Goal: Find specific page/section: Find specific page/section

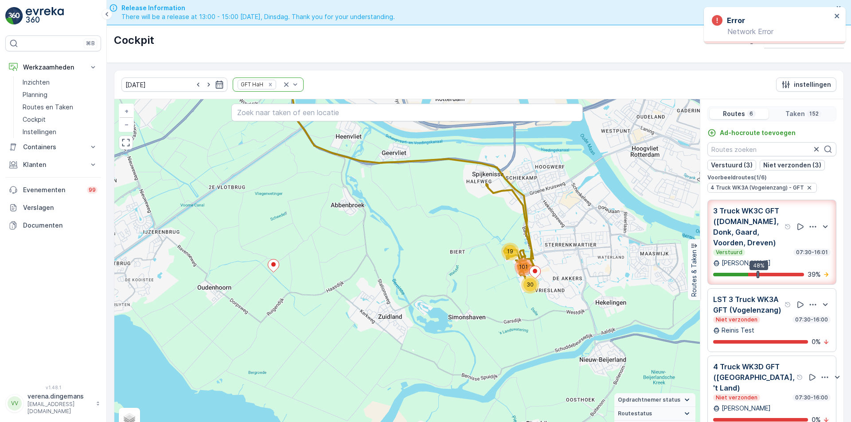
scroll to position [25, 0]
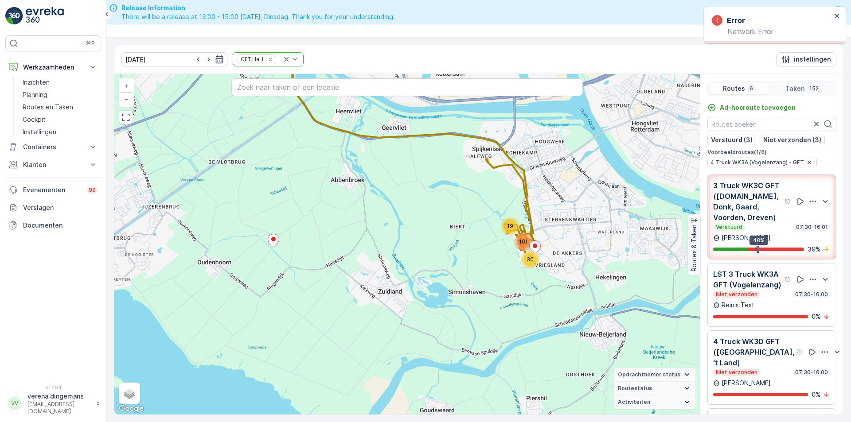
click at [279, 94] on input "text" at bounding box center [406, 87] width 351 height 18
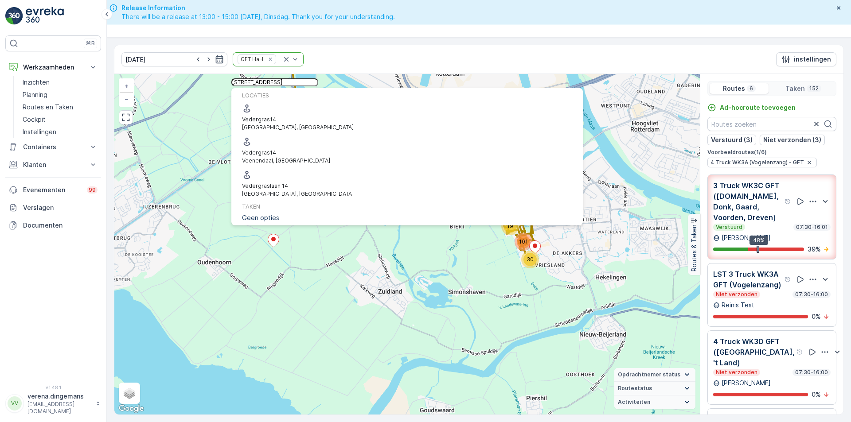
click at [318, 86] on input "[STREET_ADDRESS]" at bounding box center [274, 82] width 87 height 8
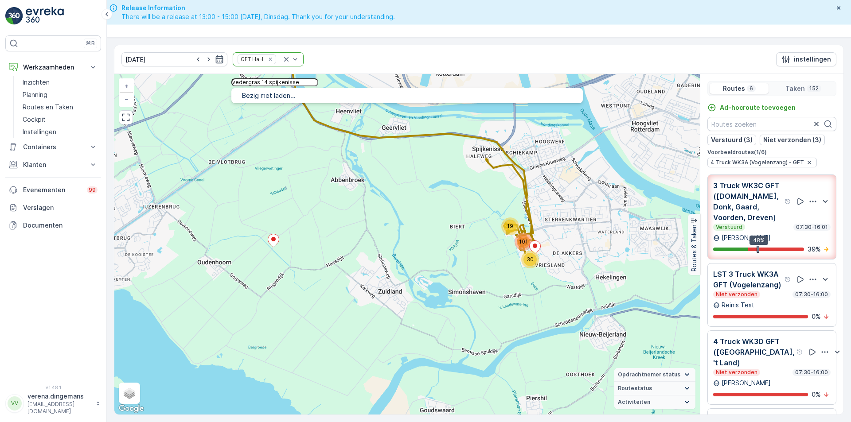
type input "vedergras 14 spijkenisse"
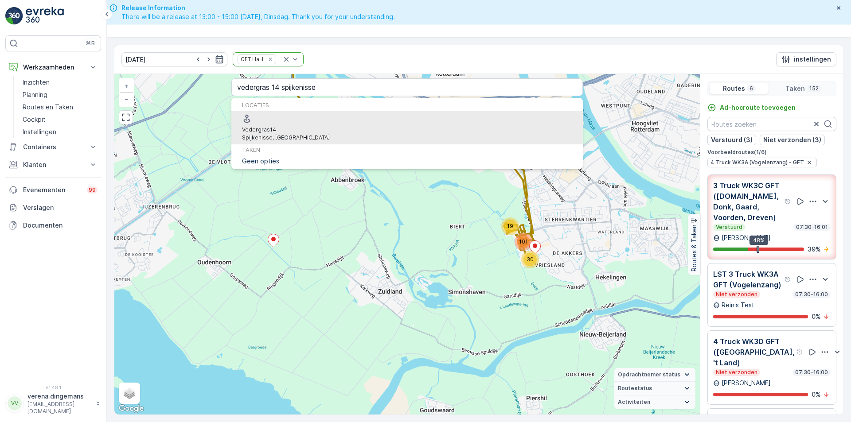
click at [315, 126] on span "Vedergras 14" at bounding box center [286, 130] width 88 height 8
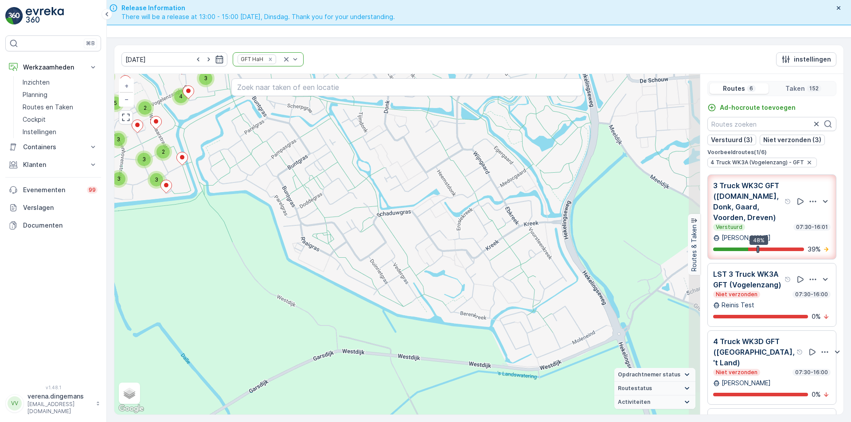
drag, startPoint x: 571, startPoint y: 218, endPoint x: 436, endPoint y: 231, distance: 136.2
click at [436, 231] on div "2 2 3 3 4 3 3 4 2 2 3 3 3 4 2 2 3 5 3 3 2 6 7 2 3 2 5 3 2 2 3 3 3 3 2 4 4 5 3 +…" at bounding box center [407, 244] width 586 height 341
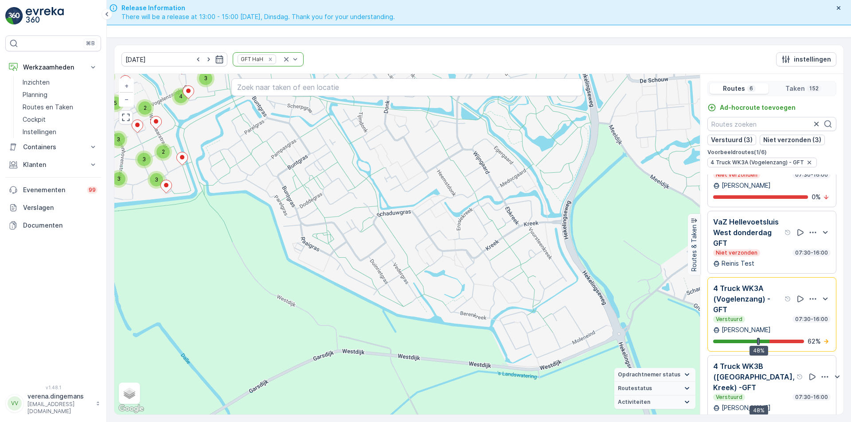
scroll to position [22, 0]
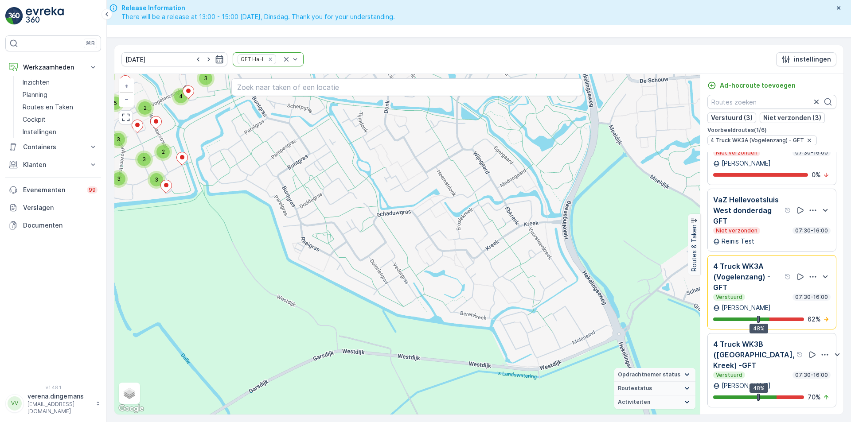
click at [778, 359] on div "4 Truck WK3B ([GEOGRAPHIC_DATA], Kreek) -GFT" at bounding box center [758, 355] width 90 height 32
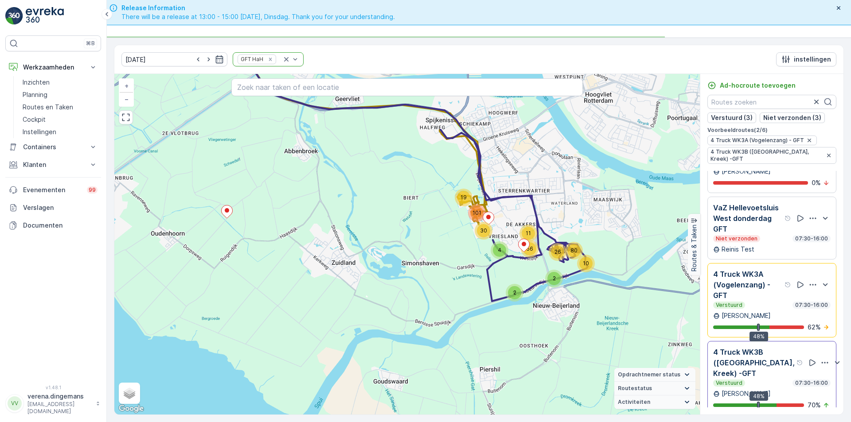
click at [758, 301] on p "4 Truck WK3A (Vogelenzang) - GFT" at bounding box center [748, 285] width 70 height 32
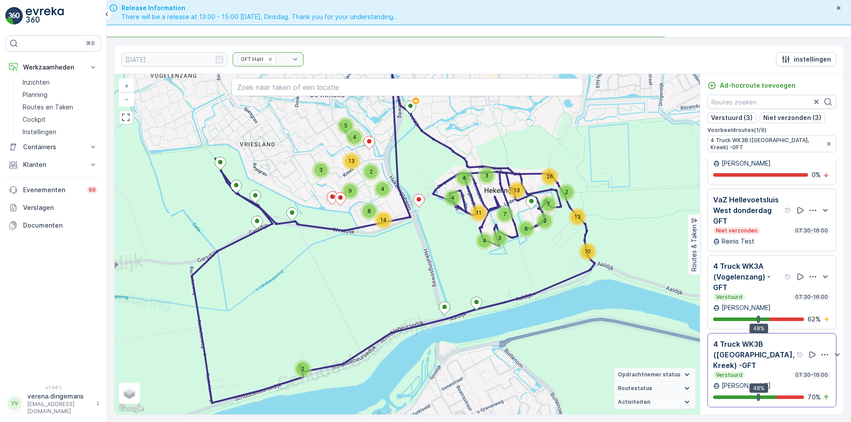
click at [761, 287] on p "4 Truck WK3A (Vogelenzang) - GFT" at bounding box center [748, 277] width 70 height 32
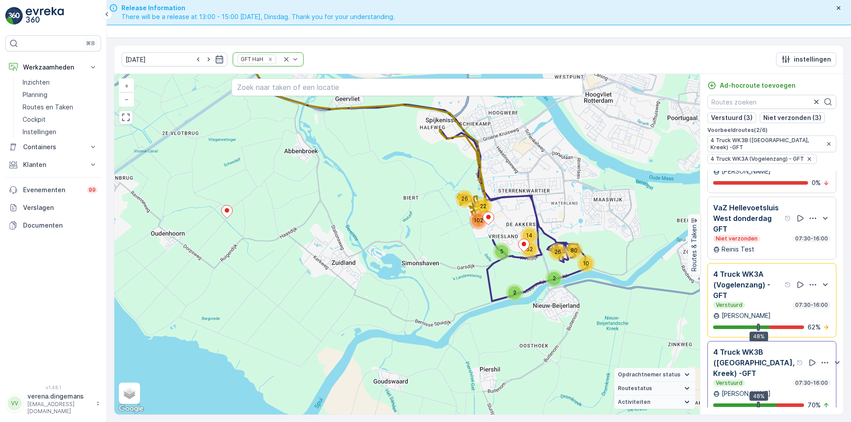
click at [761, 238] on div "VaZ Hellevoetsluis West donderdag GFT Niet verzonden 07:30-16:00" at bounding box center [771, 223] width 117 height 40
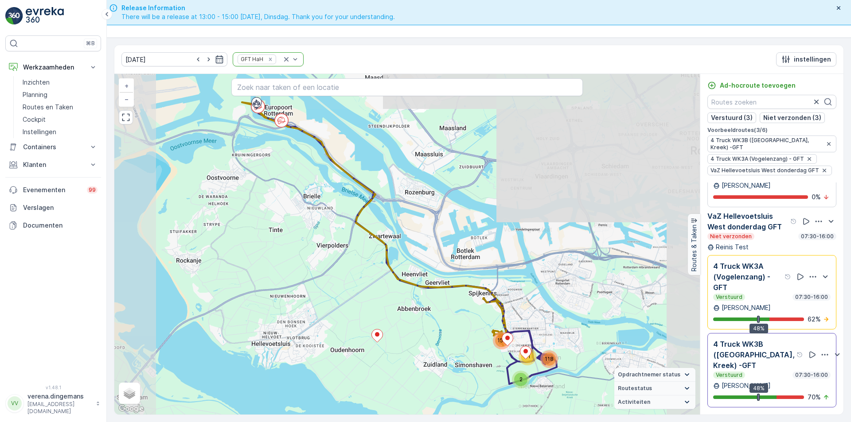
click at [761, 232] on p "VaZ Hellevoetsluis West donderdag GFT" at bounding box center [747, 221] width 81 height 21
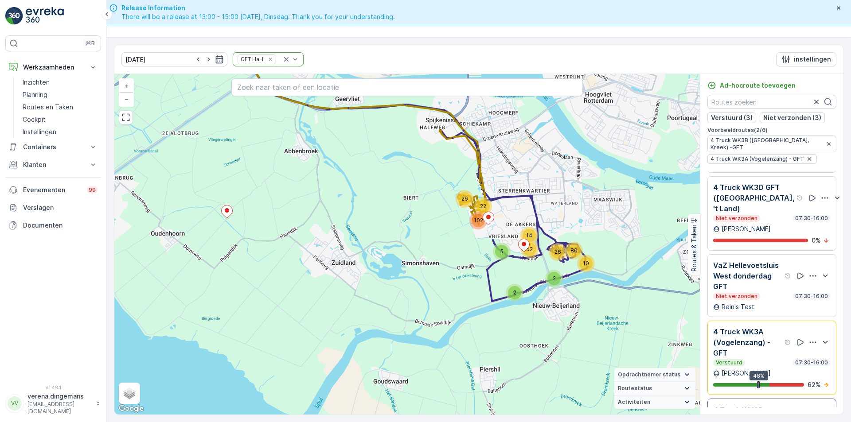
scroll to position [120, 0]
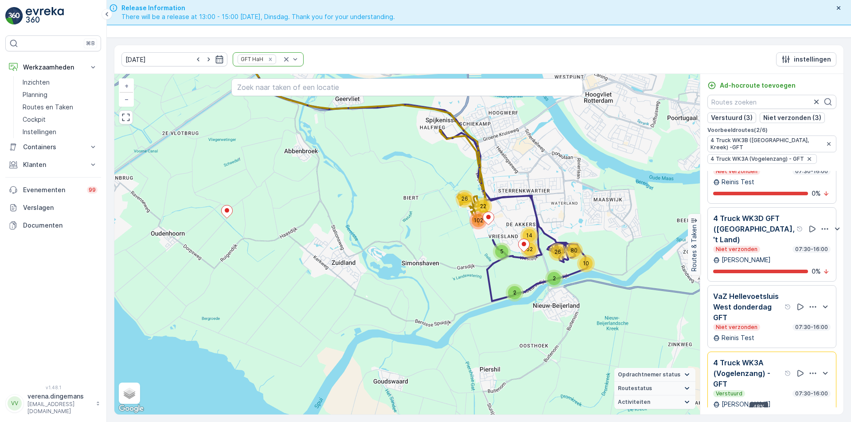
click at [769, 249] on div "4 Truck WK3D GFT ([GEOGRAPHIC_DATA], 't Land) Niet verzonden 07:30-16:00" at bounding box center [771, 233] width 117 height 40
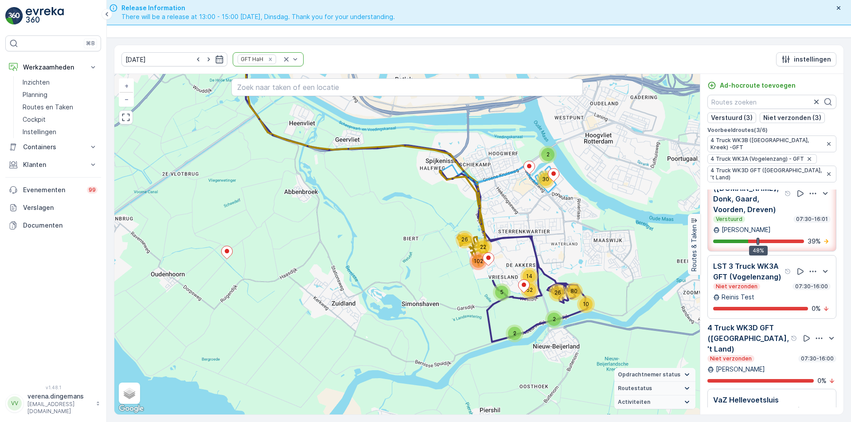
scroll to position [0, 0]
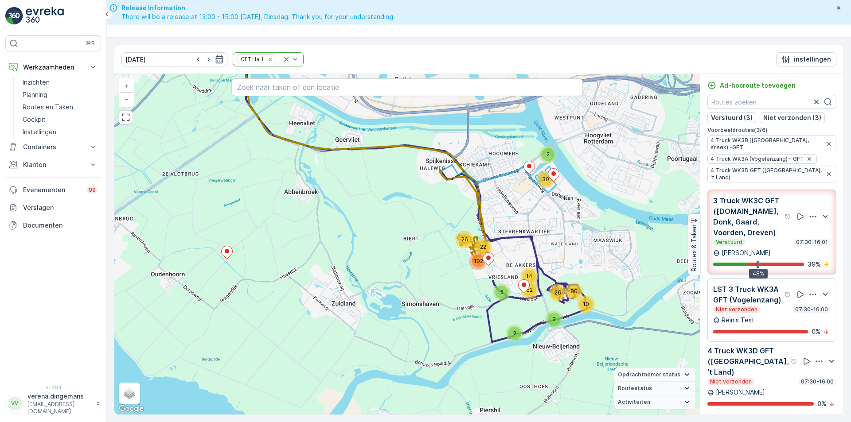
click at [778, 299] on div "LST 3 Truck WK3A GFT (Vogelenzang)" at bounding box center [752, 294] width 78 height 21
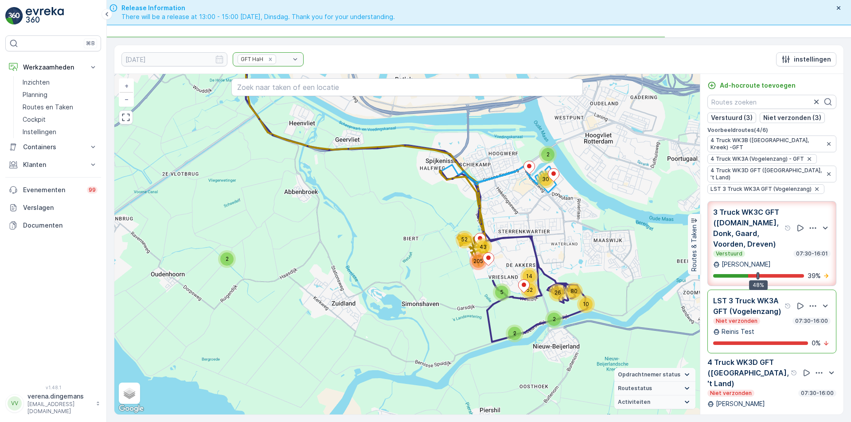
click at [764, 296] on p "LST 3 Truck WK3A GFT (Vogelenzang)" at bounding box center [748, 306] width 70 height 21
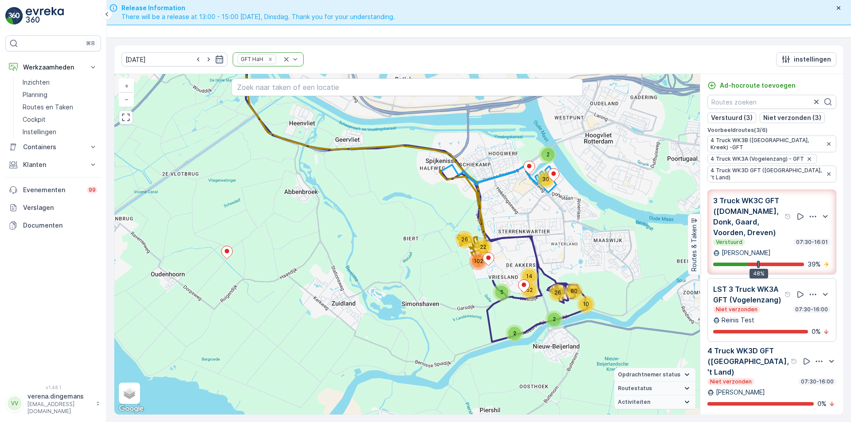
click at [756, 221] on p "3 Truck WK3C GFT ([DOMAIN_NAME], Donk, Gaard, Voorden, Dreven)" at bounding box center [748, 216] width 70 height 43
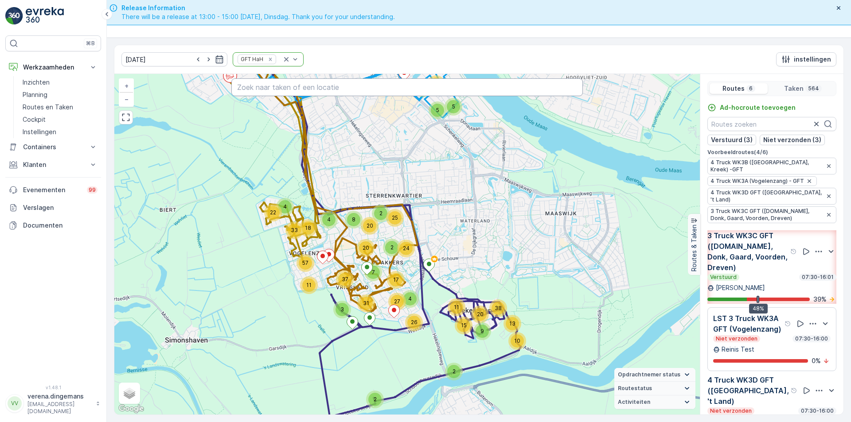
click at [261, 88] on input "text" at bounding box center [406, 87] width 351 height 18
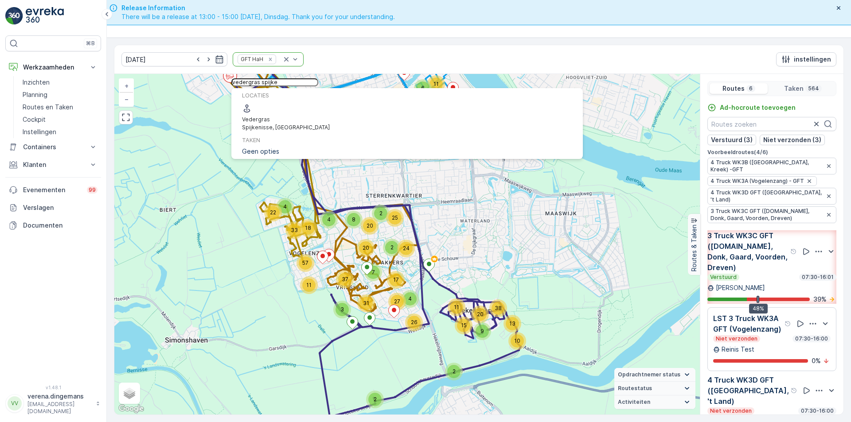
type input "vedergras spijke"
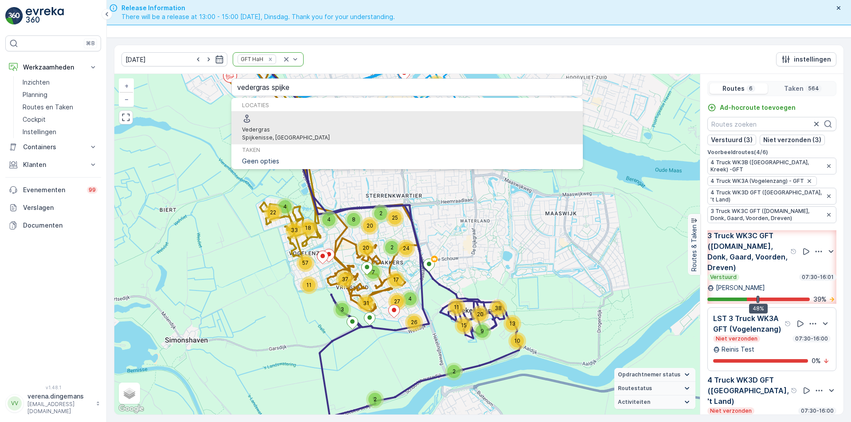
click at [301, 126] on span "Vedergras" at bounding box center [286, 130] width 88 height 8
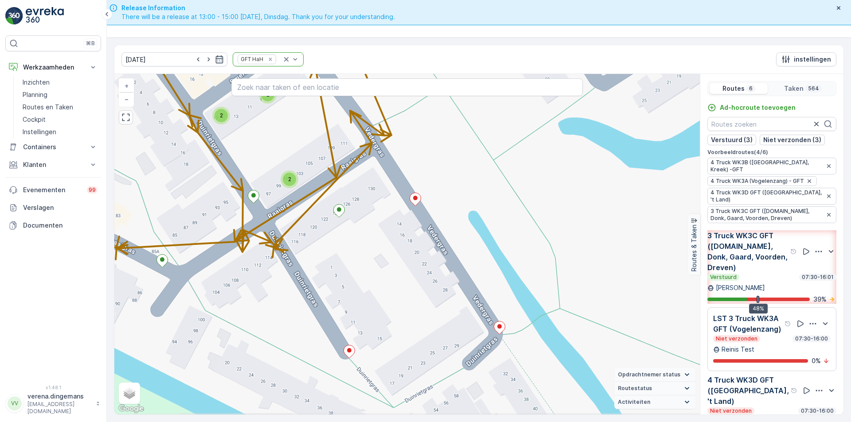
drag, startPoint x: 393, startPoint y: 355, endPoint x: 414, endPoint y: 277, distance: 80.7
click at [414, 277] on div "2 2 2 3 2 2 2 2 3 5 2 2 2 2 2 2 2 4 2 2 2 2 2 2 2 2 2 2 2 2 4 2 2 2 2 2 2 2 2 2…" at bounding box center [407, 244] width 586 height 341
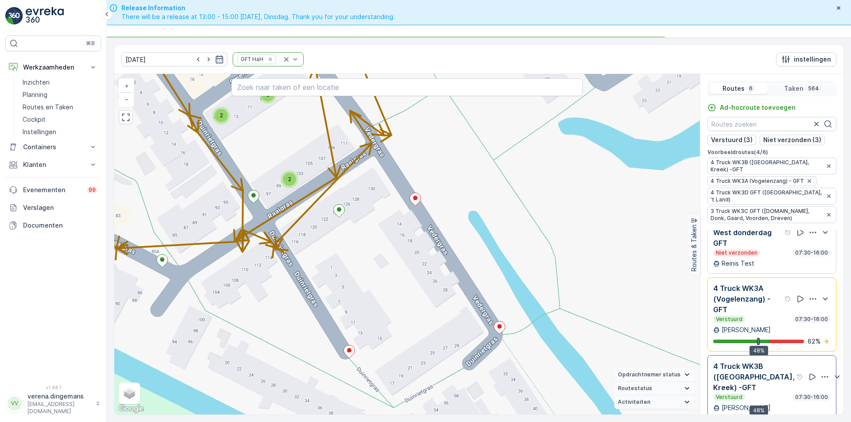
scroll to position [22, 0]
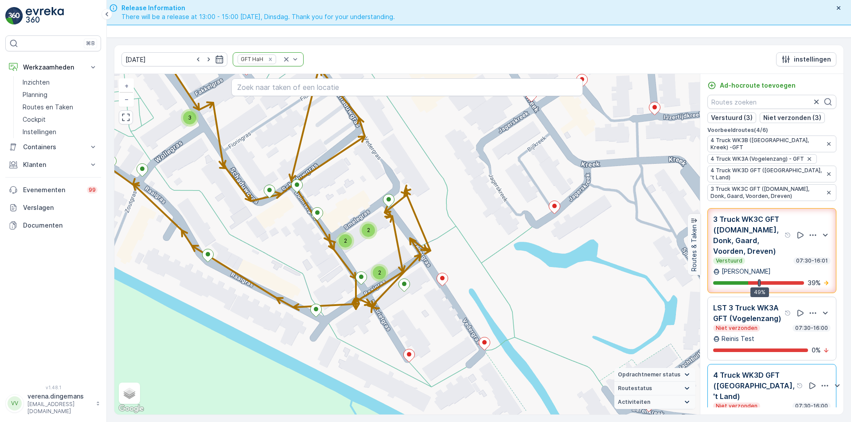
click at [762, 238] on p "3 Truck WK3C GFT ([DOMAIN_NAME], Donk, Gaard, Voorden, Dreven)" at bounding box center [748, 235] width 70 height 43
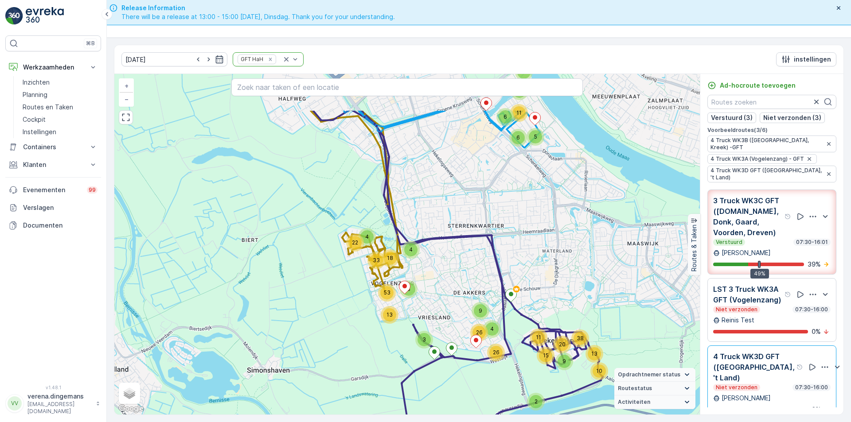
drag, startPoint x: 398, startPoint y: 200, endPoint x: 430, endPoint y: 271, distance: 77.8
click at [430, 271] on div "2 2 10 15 11 9 13 20 38 2 2 5 6 6 11 4 22 4 18 3 13 33 53 3 4 9 26 26 + − Satel…" at bounding box center [407, 244] width 586 height 341
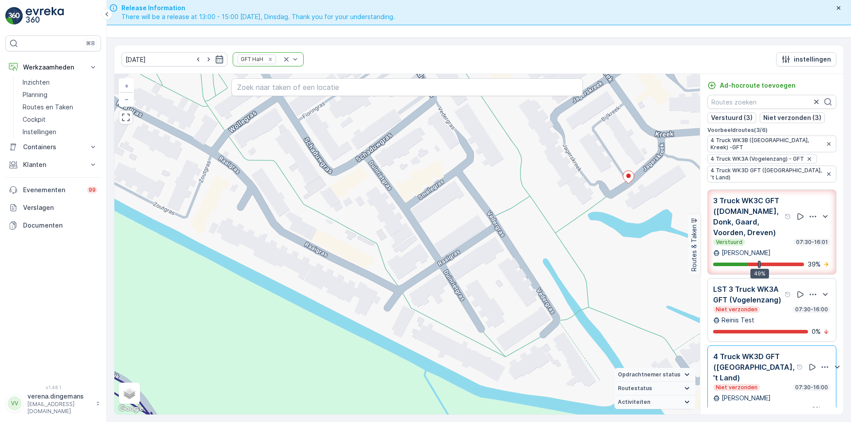
click at [769, 239] on div "Verstuurd 07:30-16:01" at bounding box center [771, 242] width 117 height 7
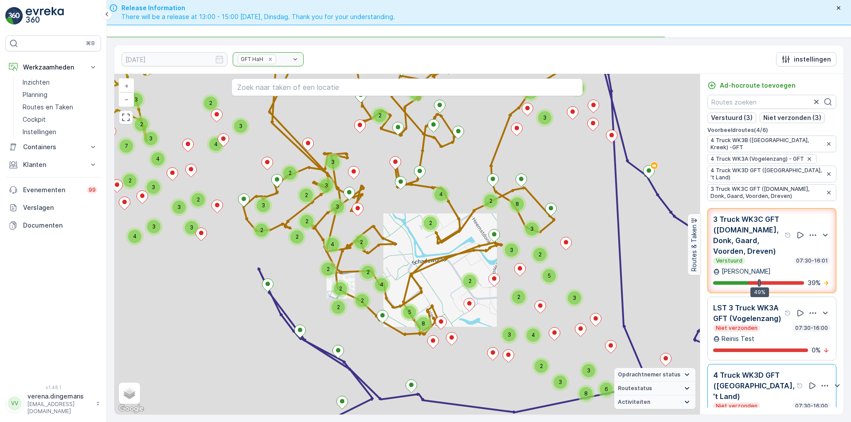
drag, startPoint x: 443, startPoint y: 319, endPoint x: 450, endPoint y: 304, distance: 16.7
click at [461, 296] on div "2 2 2 2 2 2 2 2 2 2 3 4 2 3 2 3 5 3 2 2 2 2 2 2 2 2 2 4 2 2 2 2 2 2 2 2 2 2 2 2…" at bounding box center [407, 244] width 586 height 341
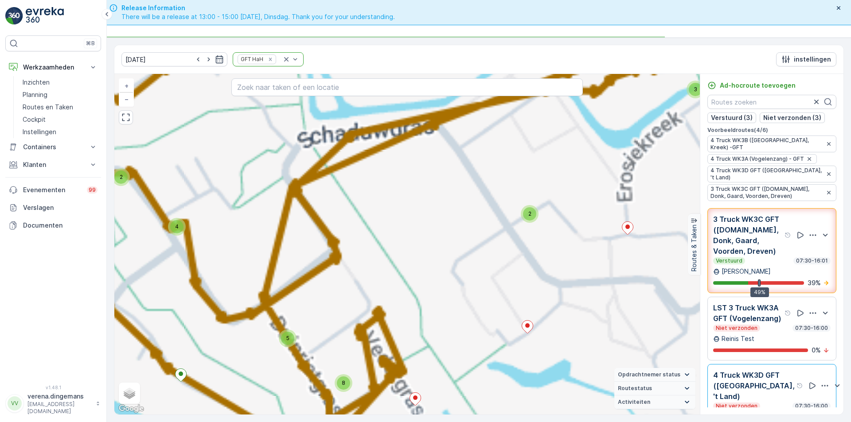
click at [472, 287] on div "2 2 2 3 2 2 2 2 3 5 3 3 4 3 3 4 6 2 6 8 6 3 2 9 17 3 3 3 4 3 3 2 3 2 4 3 2 3 6 …" at bounding box center [407, 244] width 586 height 341
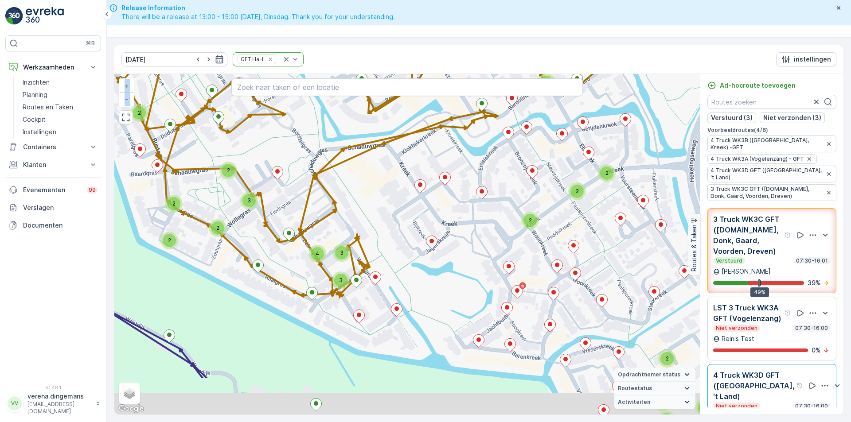
drag, startPoint x: 608, startPoint y: 362, endPoint x: 526, endPoint y: 292, distance: 107.8
click at [526, 292] on div "4 2 3 2 2 3 2 3 3 2 3 2 2 3 2 2 2 5 4 3 4 10 2 2 2 2 2 2 3 2 2 2 4 2 2 3 2 2 4 …" at bounding box center [407, 244] width 586 height 341
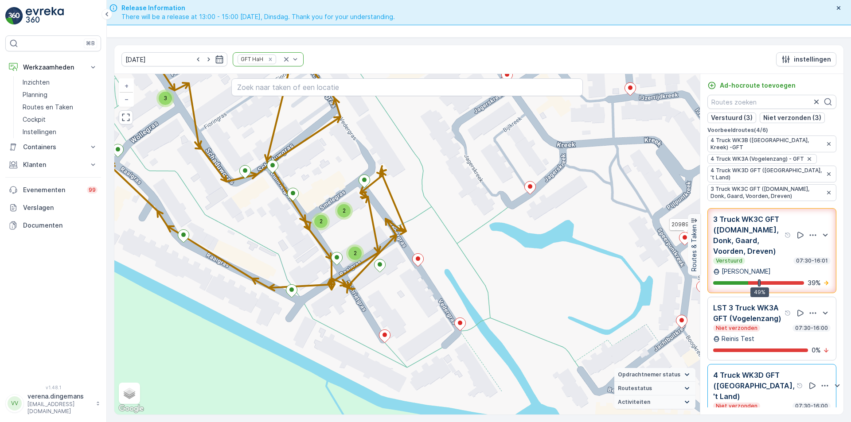
click at [756, 242] on p "3 Truck WK3C GFT ([DOMAIN_NAME], Donk, Gaard, Voorden, Dreven)" at bounding box center [748, 235] width 70 height 43
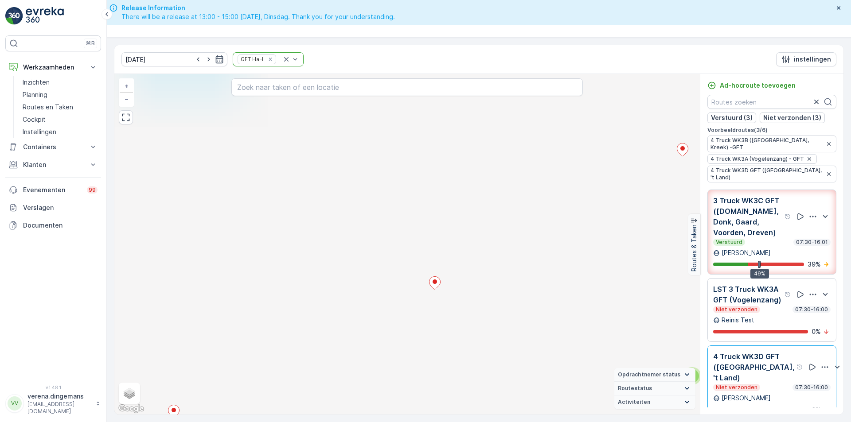
click at [614, 246] on div "2 10 4 11 4 3 4 4 5 13 7 13 2 2 3 26 5 2 4 3 3 5 4 4 3 4 4 10 7 3 4 4 10 3 5 8 …" at bounding box center [407, 244] width 586 height 341
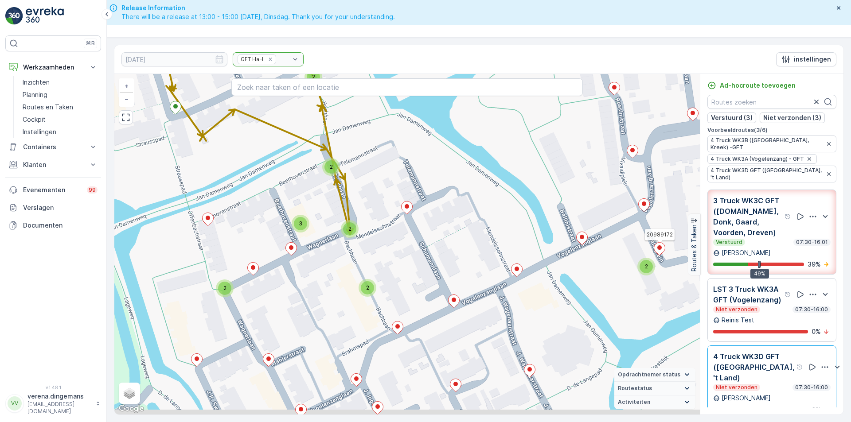
drag, startPoint x: 406, startPoint y: 325, endPoint x: 473, endPoint y: 286, distance: 76.9
click at [473, 286] on div "2 2 2 2 2 2 2 2 2 2 3 4 2 3 2 3 5 2 2 2 2 2 2 2 2 2 2 2 2 2 2 2 2 2 2 4 2 2 2 2…" at bounding box center [407, 244] width 586 height 341
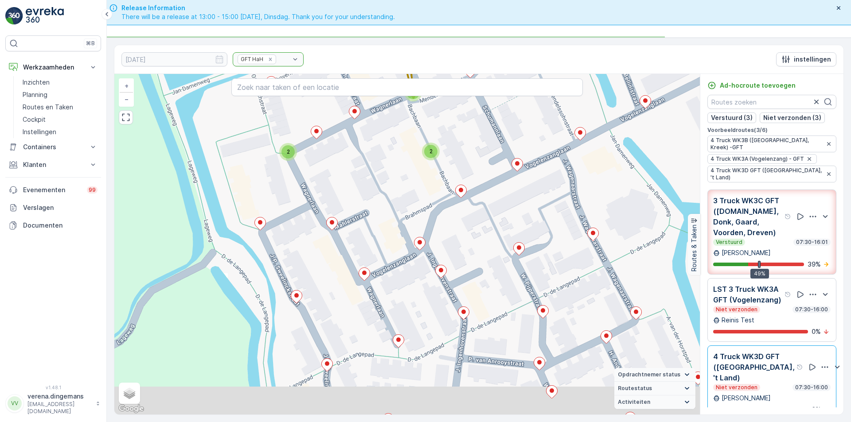
drag, startPoint x: 416, startPoint y: 347, endPoint x: 475, endPoint y: 258, distance: 106.5
click at [475, 258] on div "2 2 2 2 2 2 2 2 2 2 3 4 2 3 2 3 5 2 2 2 2 2 2 2 2 2 2 2 2 2 2 2 2 2 2 4 2 2 2 2…" at bounding box center [407, 244] width 586 height 341
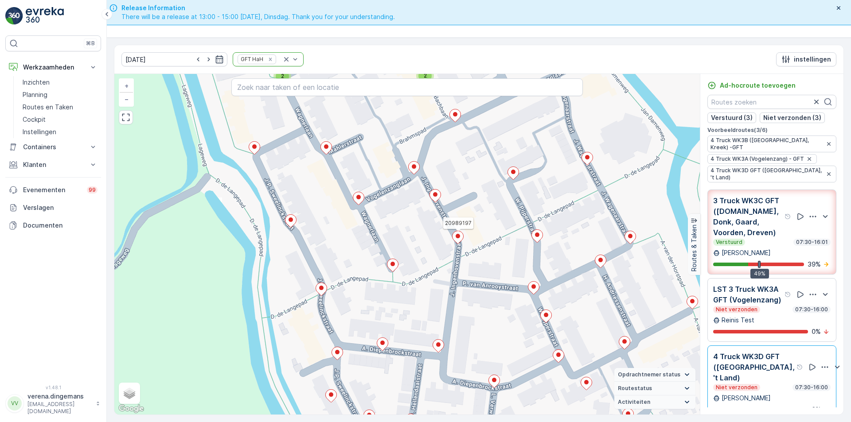
drag, startPoint x: 415, startPoint y: 362, endPoint x: 410, endPoint y: 286, distance: 76.0
click at [410, 286] on div "2 2 2 2 2 2 2 2 2 2 3 4 2 3 2 3 5 2 2 2 2 2 2 2 2 2 2 2 2 2 2 2 2 2 2 4 2 2 2 2…" at bounding box center [407, 244] width 586 height 341
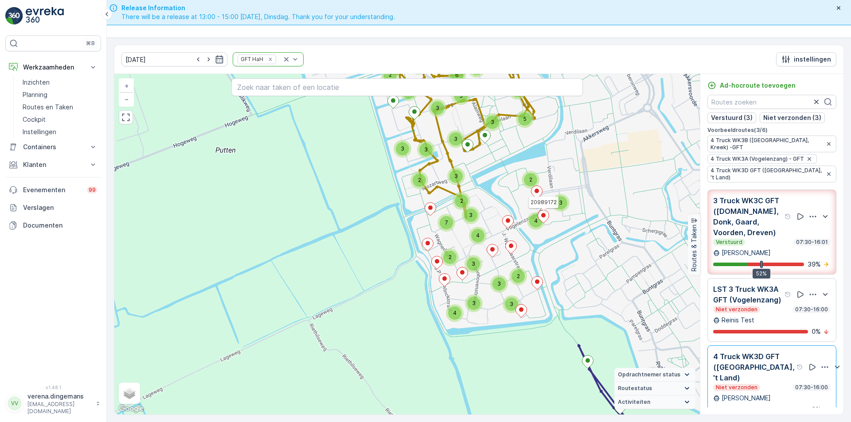
click at [744, 239] on div "Verstuurd 07:30-16:01" at bounding box center [771, 242] width 117 height 7
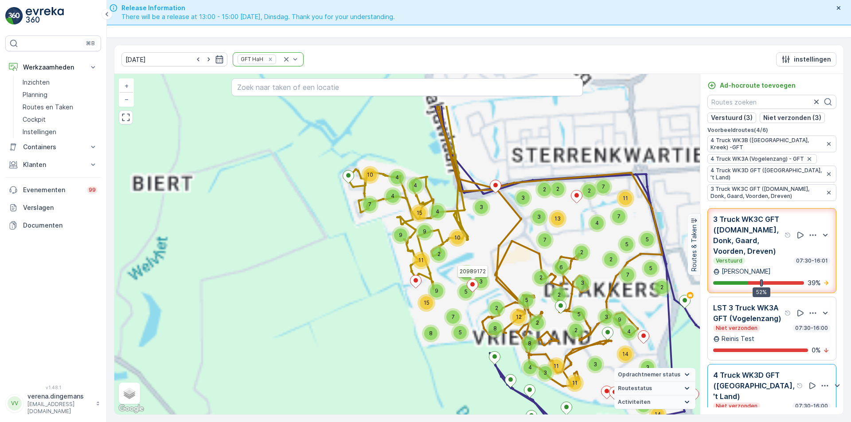
click at [501, 280] on div "2 10 4 11 4 3 4 4 5 13 7 13 2 2 3 26 5 2 4 3 3 5 4 4 3 2 2 3 3 2 2 3 2 7 6 4 2 …" at bounding box center [407, 244] width 586 height 341
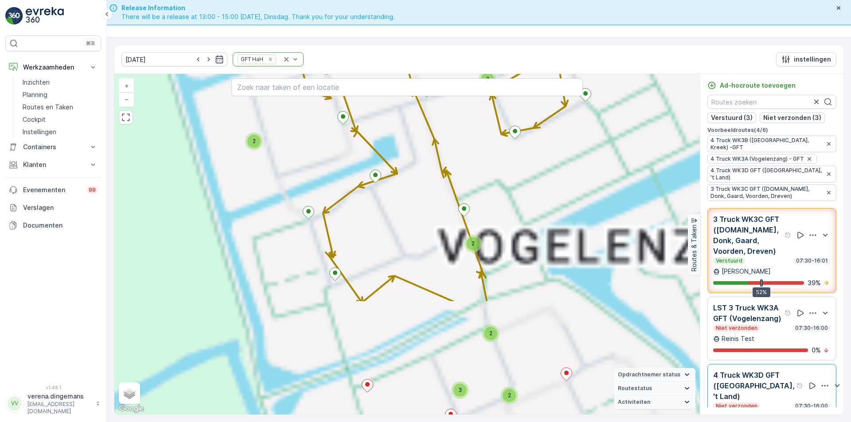
drag, startPoint x: 422, startPoint y: 285, endPoint x: 623, endPoint y: 157, distance: 237.7
click at [623, 157] on div "2 10 4 11 4 3 4 4 5 13 7 13 2 2 3 26 5 2 4 3 3 5 4 4 3 2 2 3 3 2 2 3 2 7 6 4 2 …" at bounding box center [407, 244] width 586 height 341
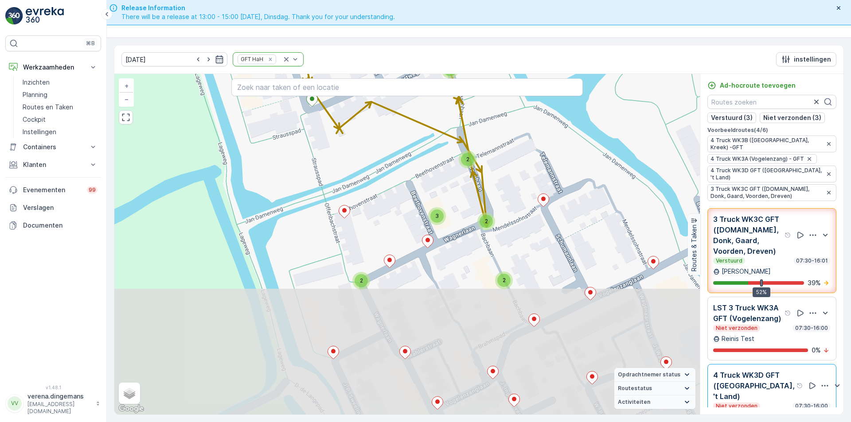
drag, startPoint x: 528, startPoint y: 340, endPoint x: 504, endPoint y: 163, distance: 178.5
click at [504, 163] on div "2 2 2 2 2 2 2 2 2 2 3 4 2 3 2 3 5 3 2 2 2 2 2 2 2 2 2 4 2 2 2 2 2 2 2 2 2 2 2 2…" at bounding box center [407, 244] width 586 height 341
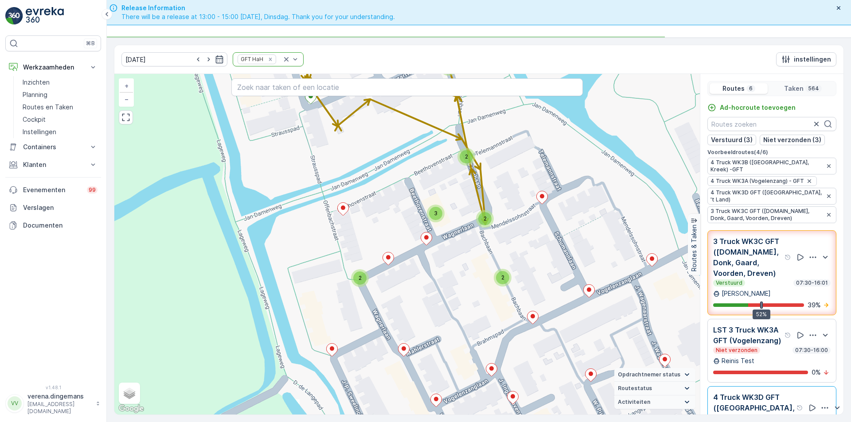
scroll to position [22, 0]
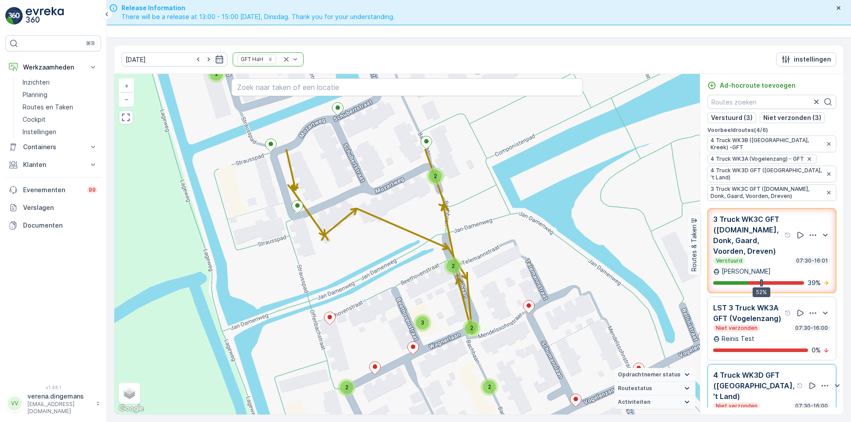
drag, startPoint x: 524, startPoint y: 303, endPoint x: 522, endPoint y: 338, distance: 35.1
click at [522, 338] on div "2 2 2 2 2 2 2 2 2 2 3 4 2 3 2 3 5 3 2 2 2 2 2 2 2 2 2 4 2 2 2 2 2 2 2 2 2 2 2 2…" at bounding box center [407, 244] width 586 height 341
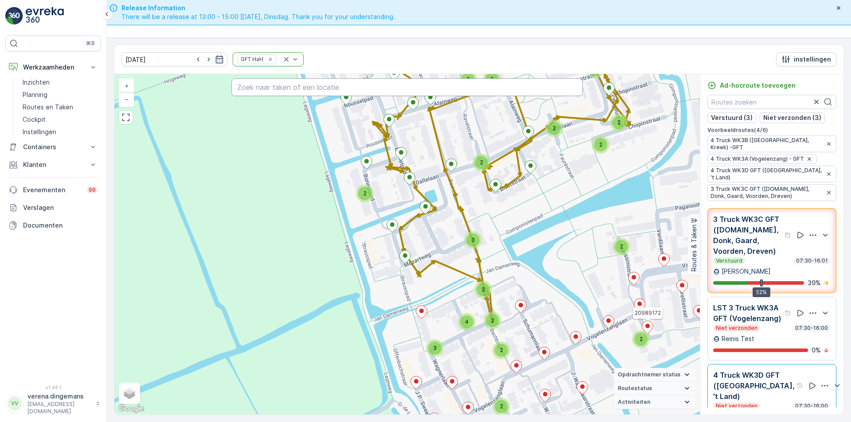
click at [358, 90] on input "text" at bounding box center [406, 87] width 351 height 18
type input "vedergras sp"
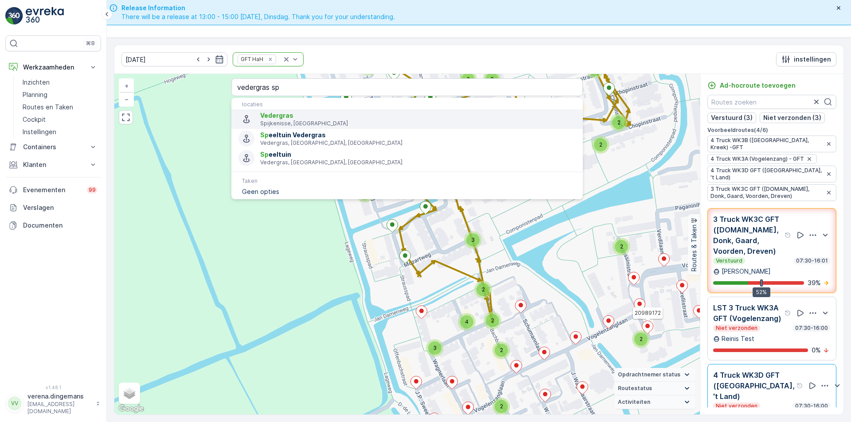
click at [301, 117] on span "Vedergras" at bounding box center [418, 115] width 316 height 9
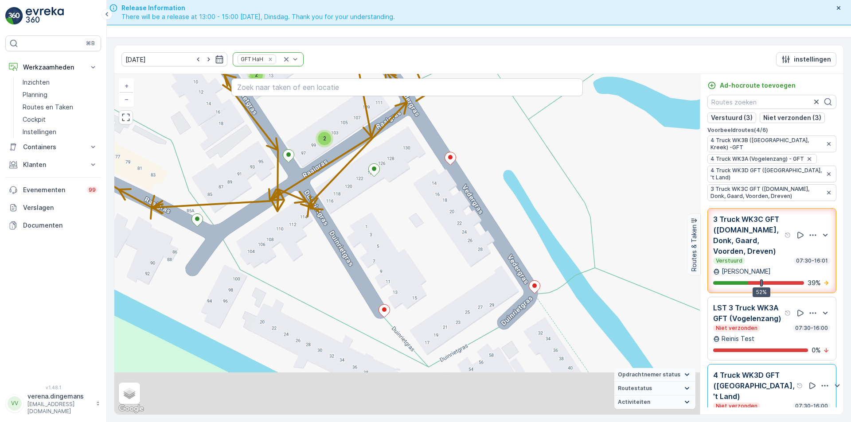
drag, startPoint x: 445, startPoint y: 316, endPoint x: 444, endPoint y: 312, distance: 4.6
click at [444, 312] on div "2 2 3 2 2 2 5 2 2 2 2 2 3 2 2 2 2 2 2 2 4 2 2 2 2 2 2 2 2 2 2 4 2 2 2 4 2 2 2 2…" at bounding box center [407, 244] width 586 height 341
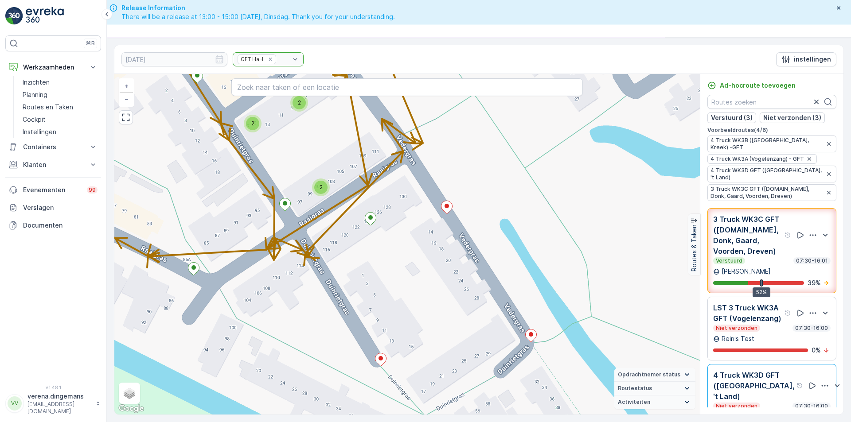
drag, startPoint x: 390, startPoint y: 313, endPoint x: 446, endPoint y: 300, distance: 57.4
click at [446, 300] on div "2 2 3 2 2 2 5 2 2 2 2 2 3 2 2 2 2 2 2 2 4 2 2 2 2 2 2 2 2 2 2 4 2 2 2 4 2 2 2 2…" at bounding box center [407, 244] width 586 height 341
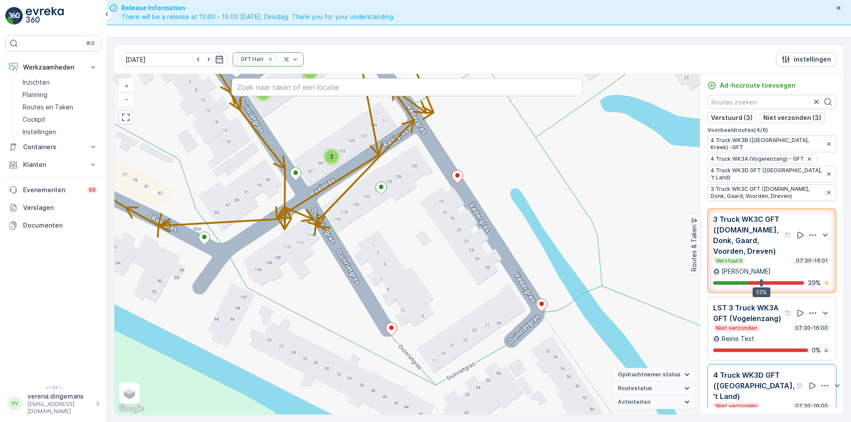
drag, startPoint x: 395, startPoint y: 303, endPoint x: 406, endPoint y: 272, distance: 32.4
click at [406, 272] on div "2 2 3 2 2 2 5 2 2 2 2 2 3 2 2 2 2 2 2 2 4 2 2 2 2 2 2 2 2 2 2 4 2 2 2 4 2 2 2 2…" at bounding box center [407, 244] width 586 height 341
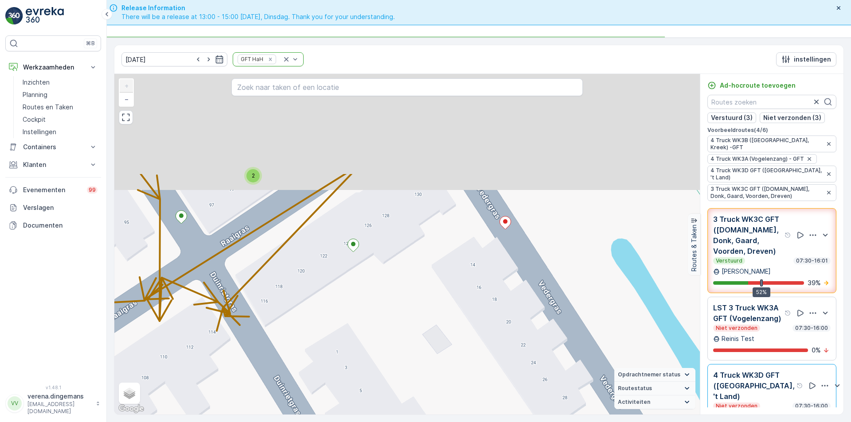
drag, startPoint x: 399, startPoint y: 188, endPoint x: 429, endPoint y: 280, distance: 96.3
click at [396, 324] on div "2 2 2 2 2 2 2 2 2 2 2 2 2 2 2 2 2 2 2 2 2 2 2 2 4 2 2 2 2 2 2 2 2 2 20989172 + …" at bounding box center [407, 244] width 586 height 341
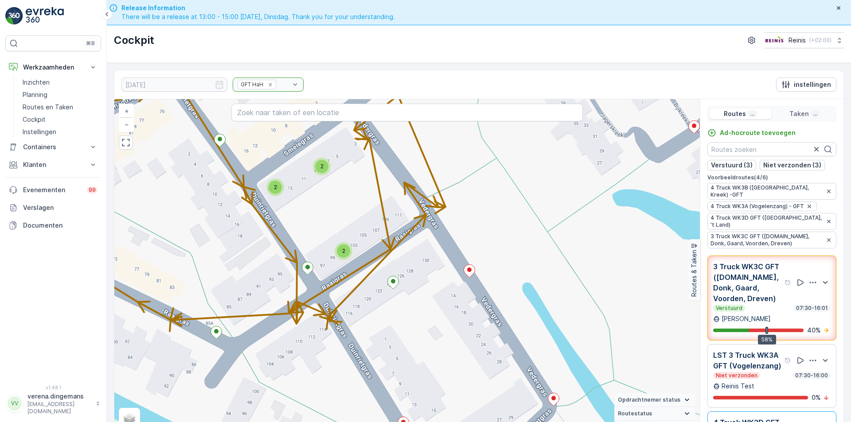
scroll to position [22, 0]
